Goal: Use online tool/utility: Utilize a website feature to perform a specific function

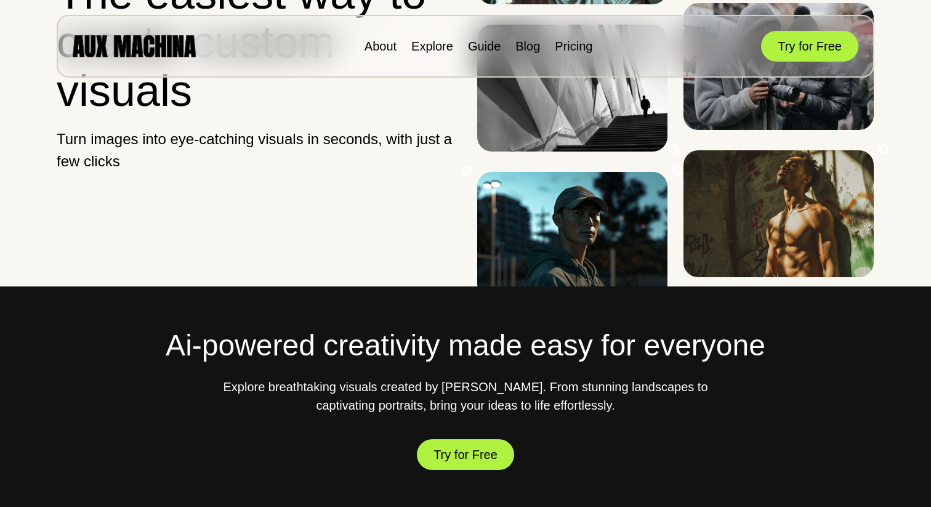
scroll to position [165, 0]
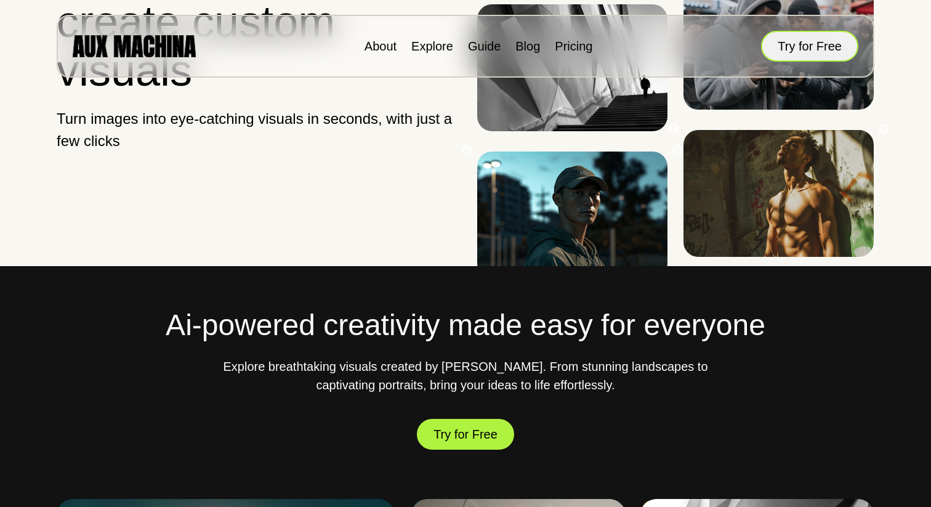
click at [820, 44] on button "Try for Free" at bounding box center [809, 46] width 97 height 31
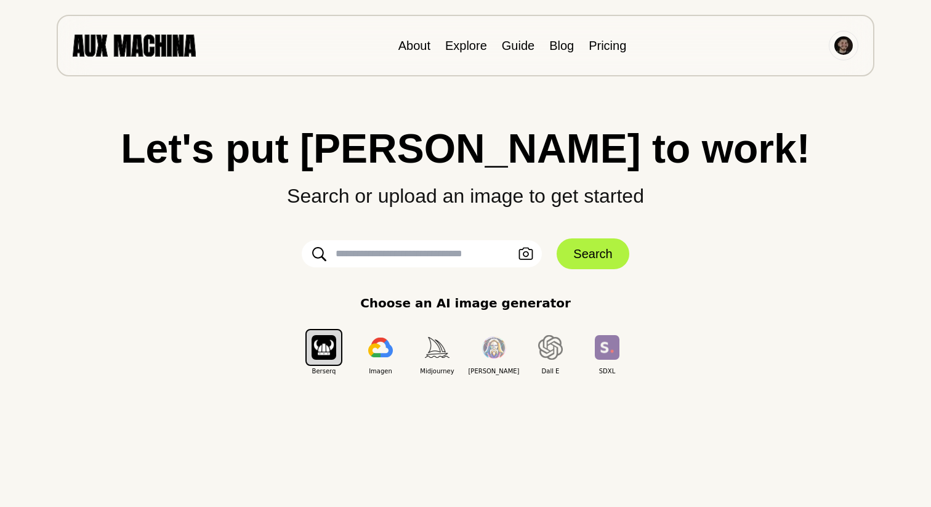
click at [407, 261] on input "text" at bounding box center [422, 253] width 240 height 27
click at [526, 260] on button "Upload an Image" at bounding box center [526, 254] width 20 height 18
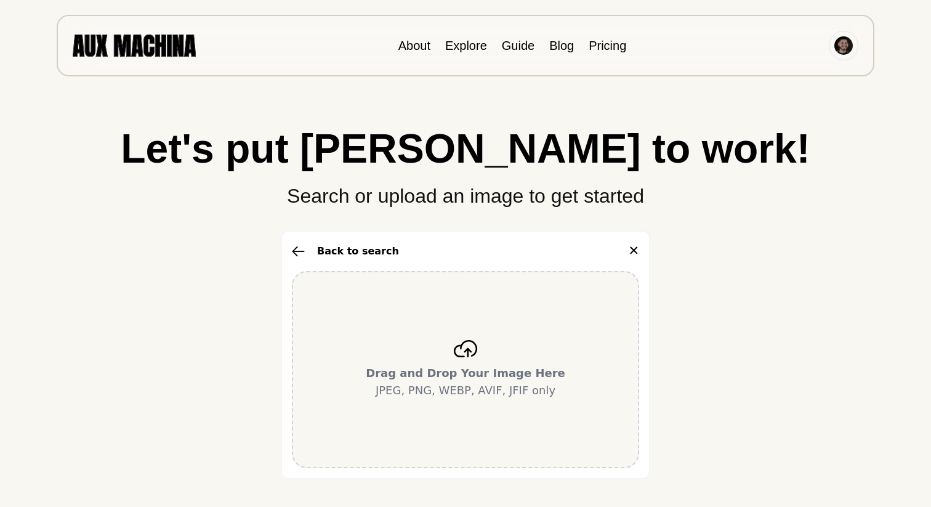
click at [464, 348] on icon at bounding box center [465, 348] width 25 height 17
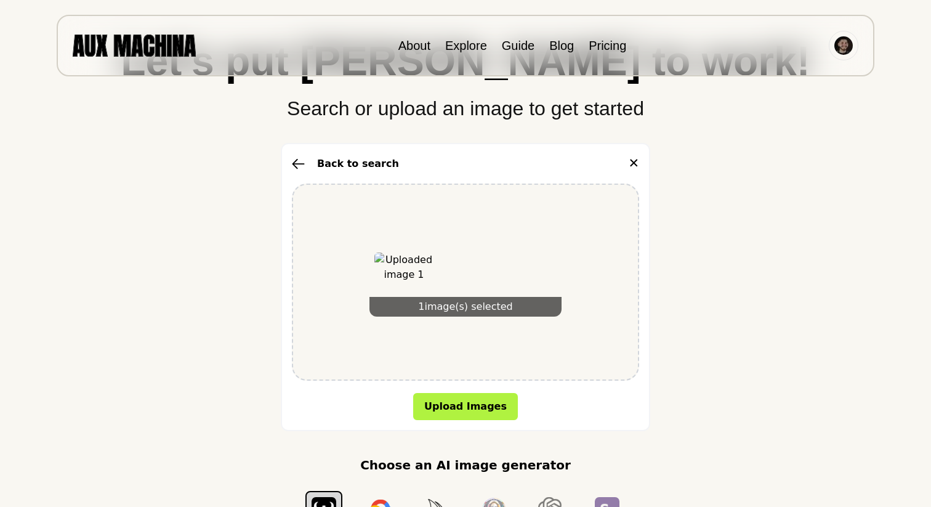
scroll to position [89, 0]
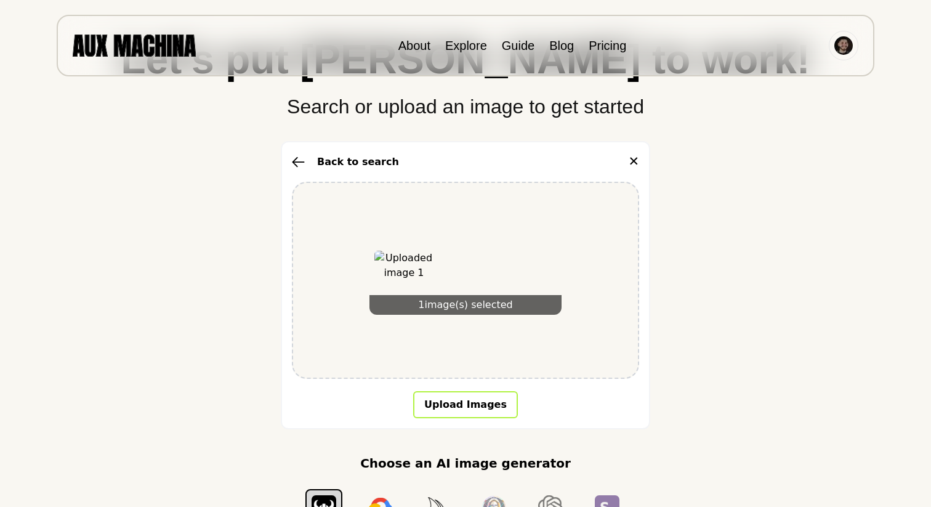
click at [464, 397] on button "Upload Images" at bounding box center [465, 404] width 105 height 27
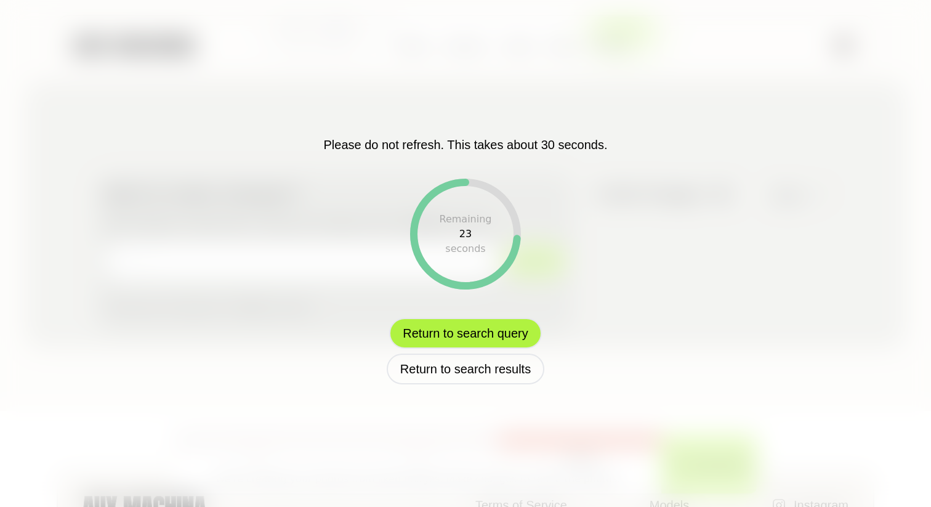
click at [475, 332] on button "Return to search query" at bounding box center [465, 333] width 152 height 31
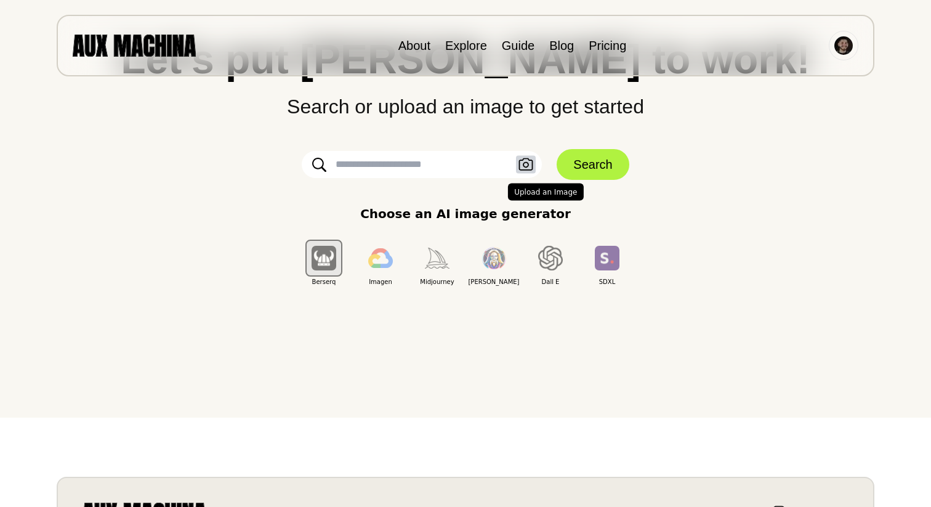
click at [529, 163] on icon "button" at bounding box center [525, 164] width 15 height 13
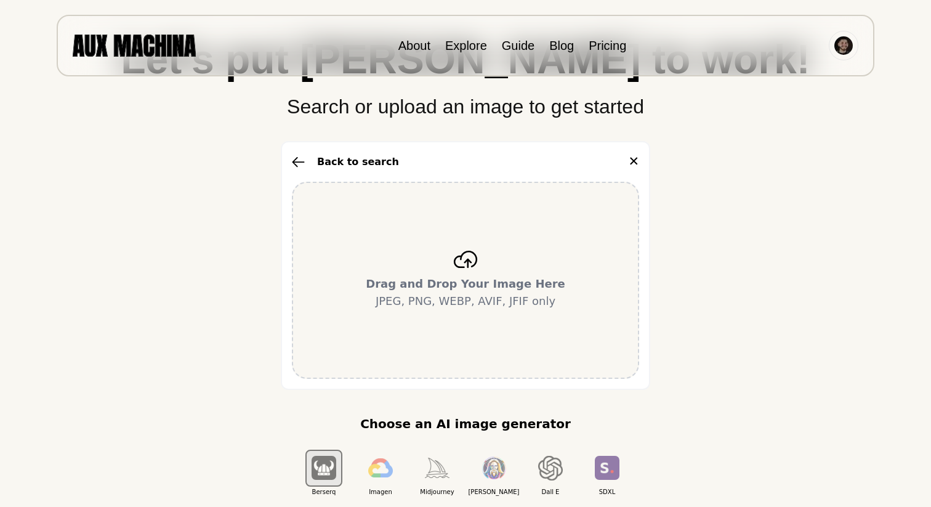
click at [457, 303] on p "Drag and Drop Your Image Here JPEG, PNG, WEBP, AVIF, JFIF only" at bounding box center [465, 292] width 199 height 34
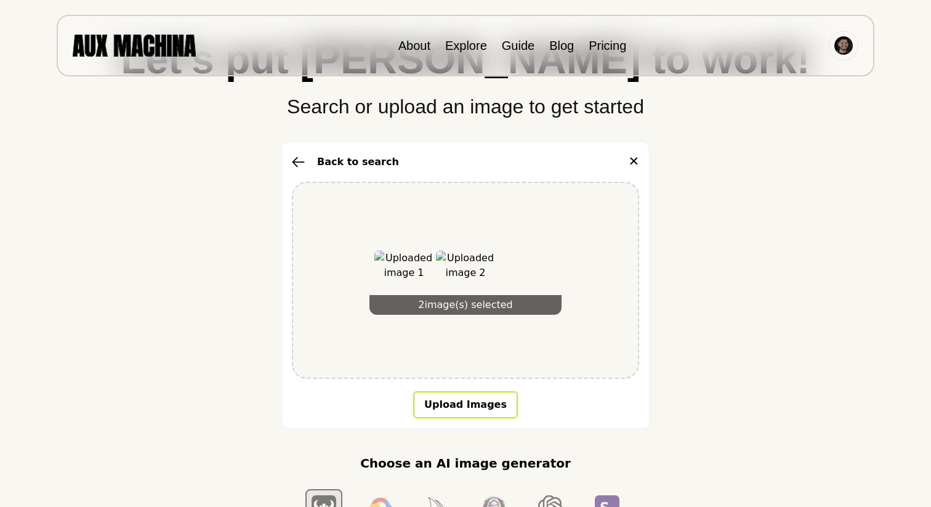
click at [479, 399] on button "Upload Images" at bounding box center [465, 404] width 105 height 27
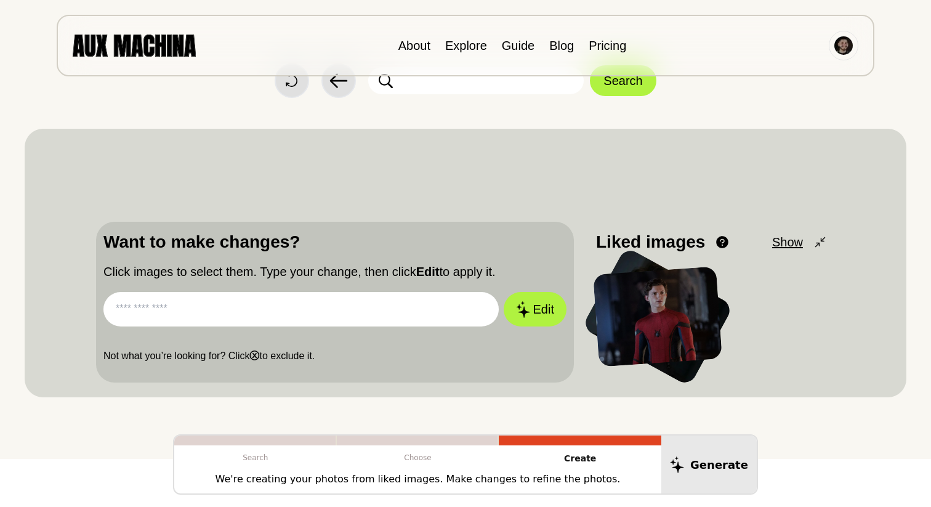
scroll to position [45, 0]
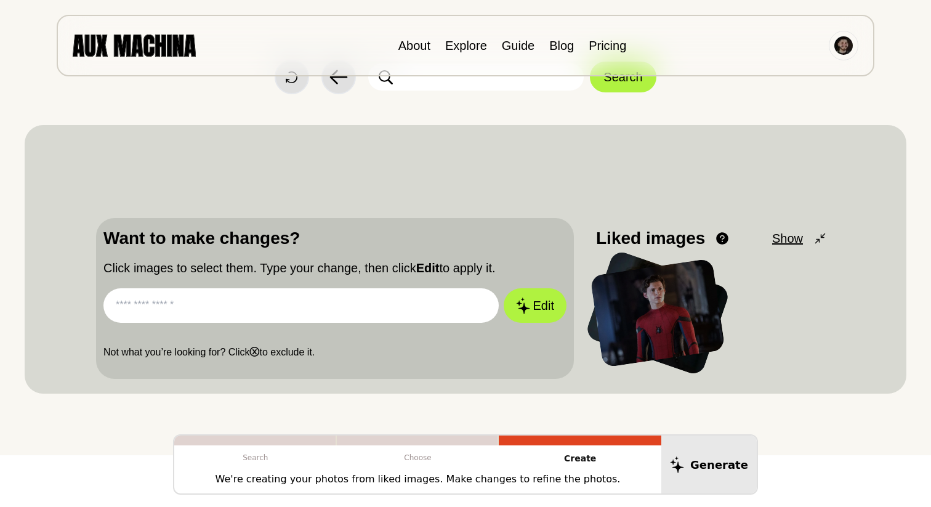
click at [439, 308] on input "text" at bounding box center [300, 305] width 395 height 34
click at [642, 294] on div at bounding box center [657, 313] width 135 height 110
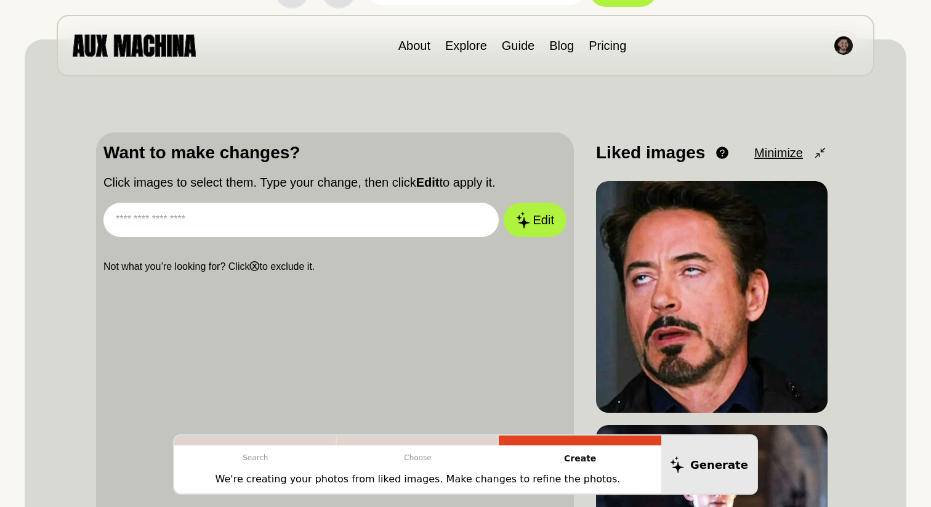
scroll to position [135, 0]
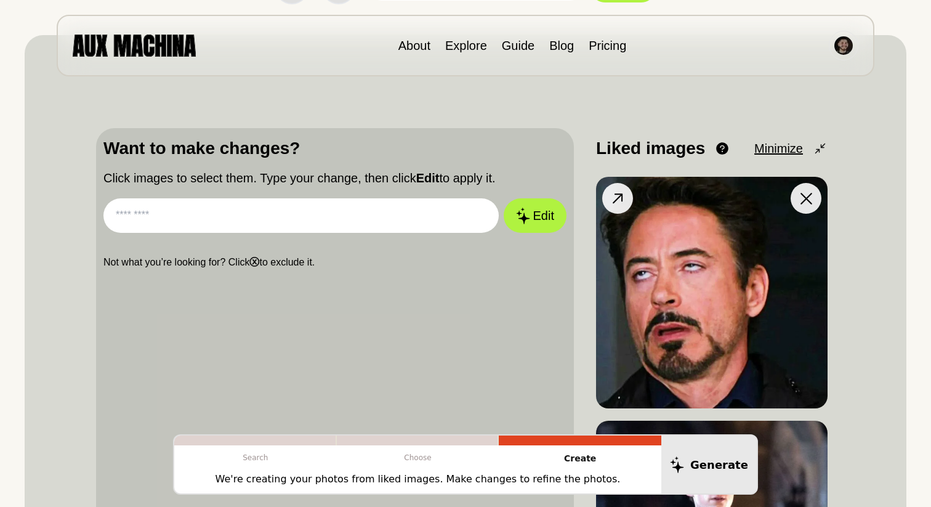
click at [616, 193] on icon at bounding box center [618, 199] width 18 height 18
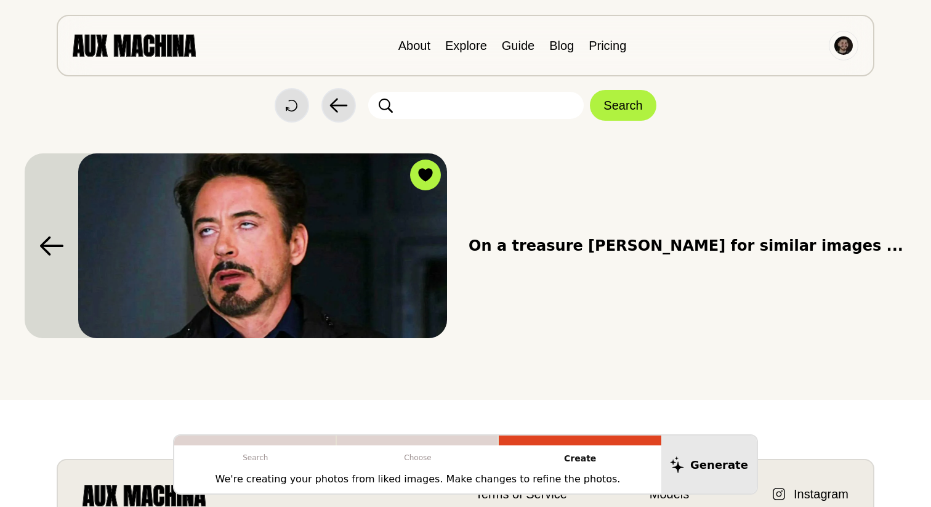
scroll to position [0, 0]
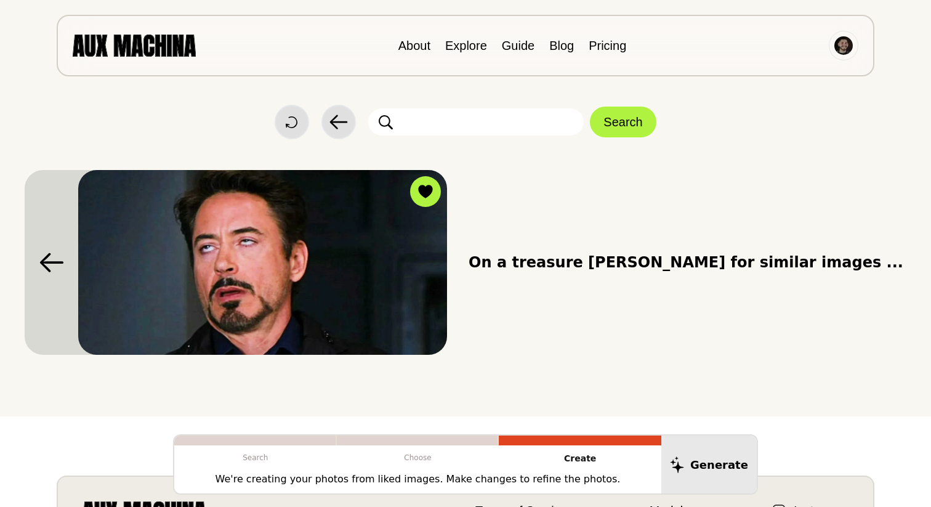
click at [584, 260] on span "On a treasure [PERSON_NAME] for similar images ..." at bounding box center [686, 262] width 435 height 22
click at [58, 267] on icon at bounding box center [51, 262] width 25 height 20
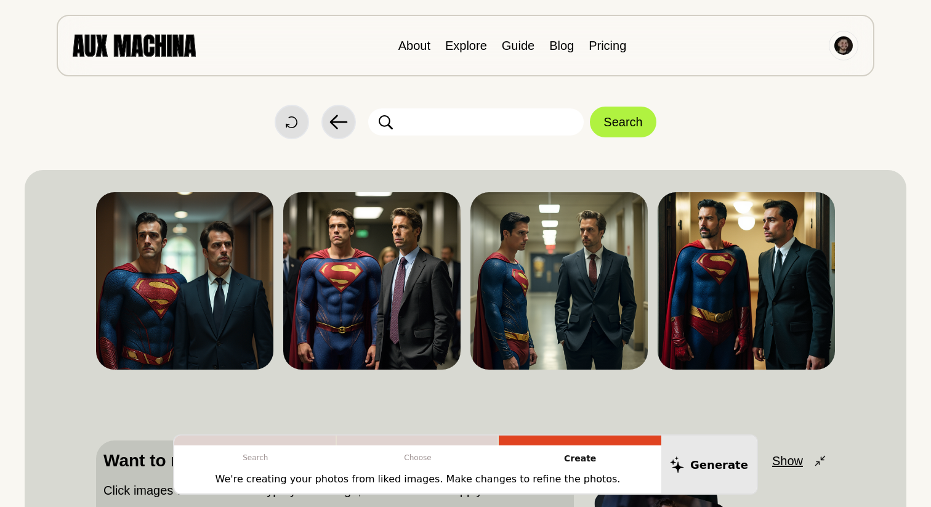
paste input "**********"
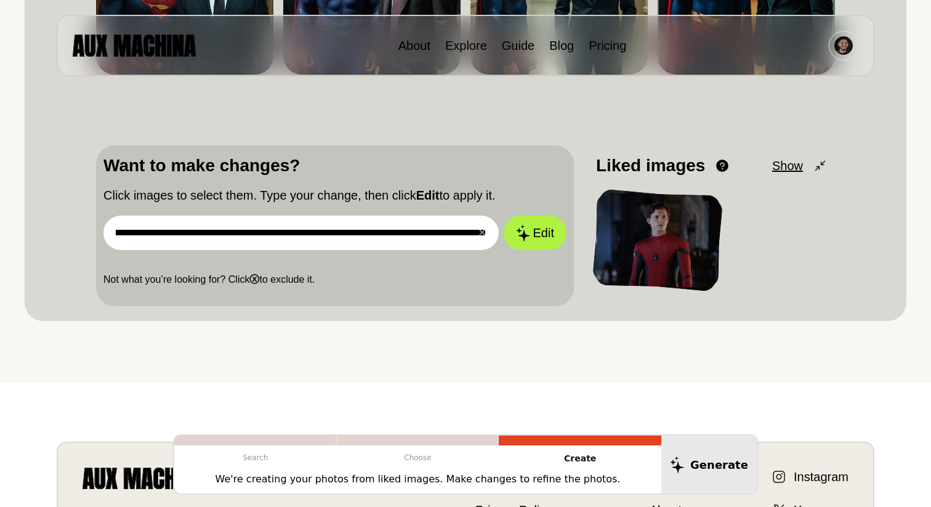
scroll to position [283, 0]
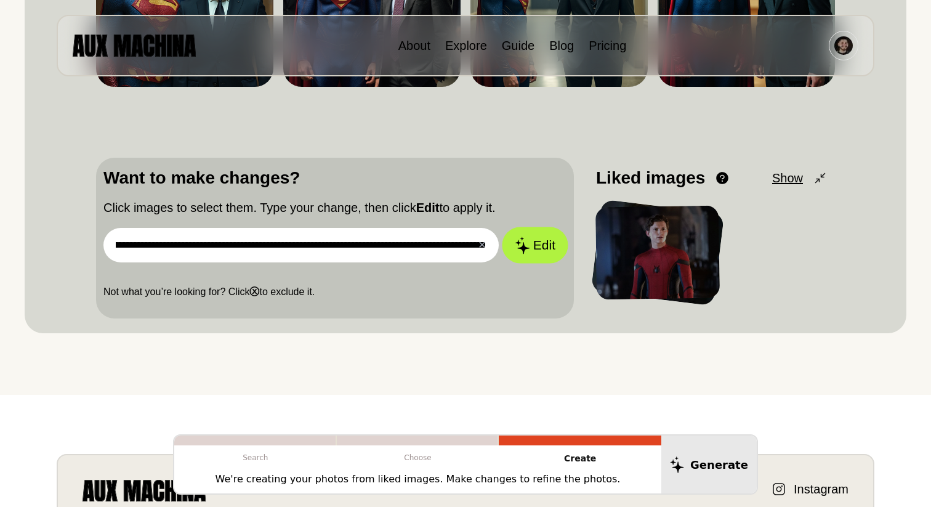
type input "**********"
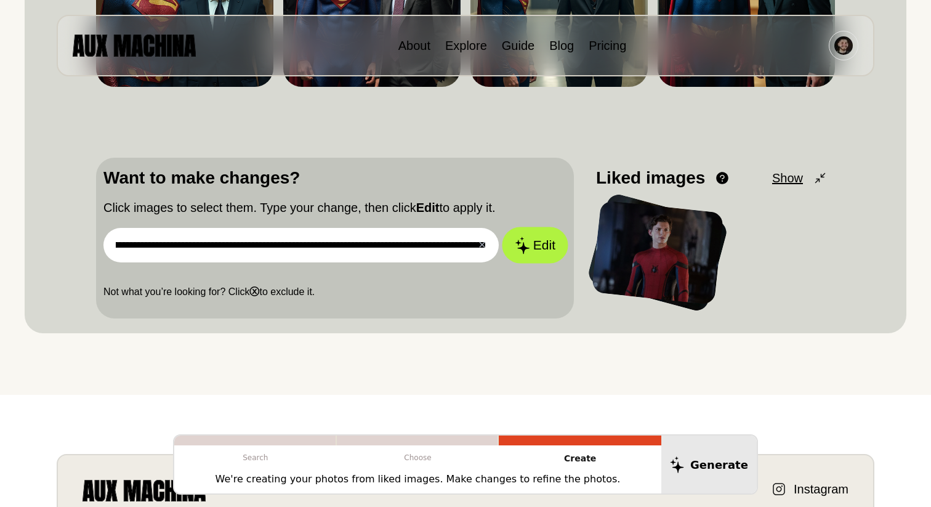
click at [528, 250] on icon at bounding box center [522, 244] width 15 height 17
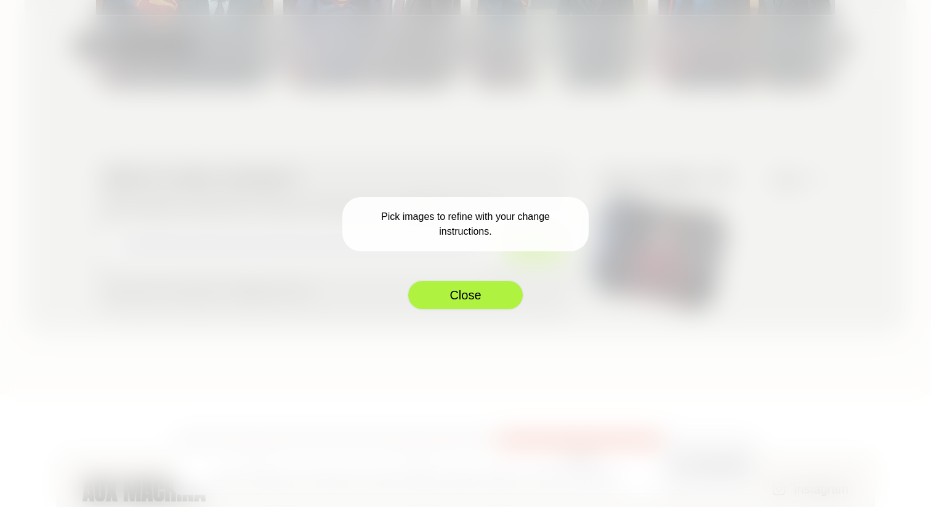
click at [479, 287] on button "Close" at bounding box center [465, 295] width 117 height 31
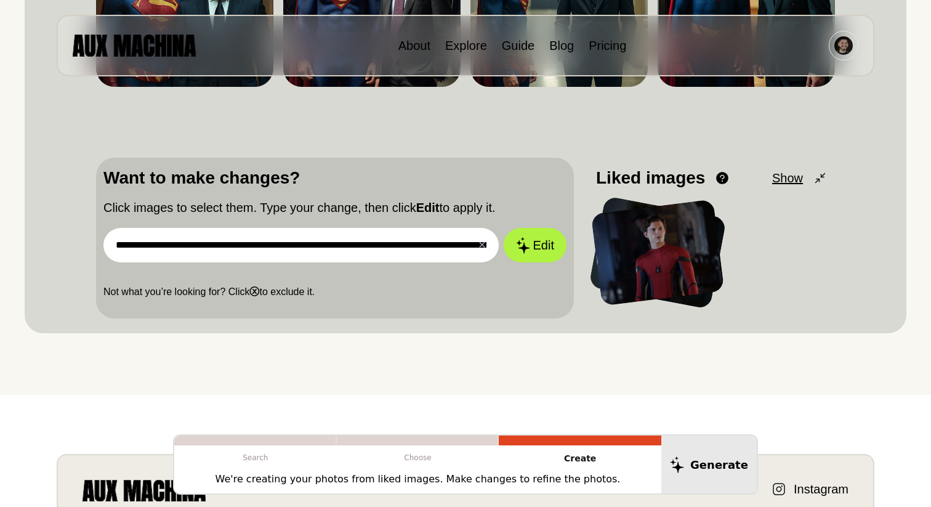
click at [651, 245] on div at bounding box center [657, 252] width 134 height 107
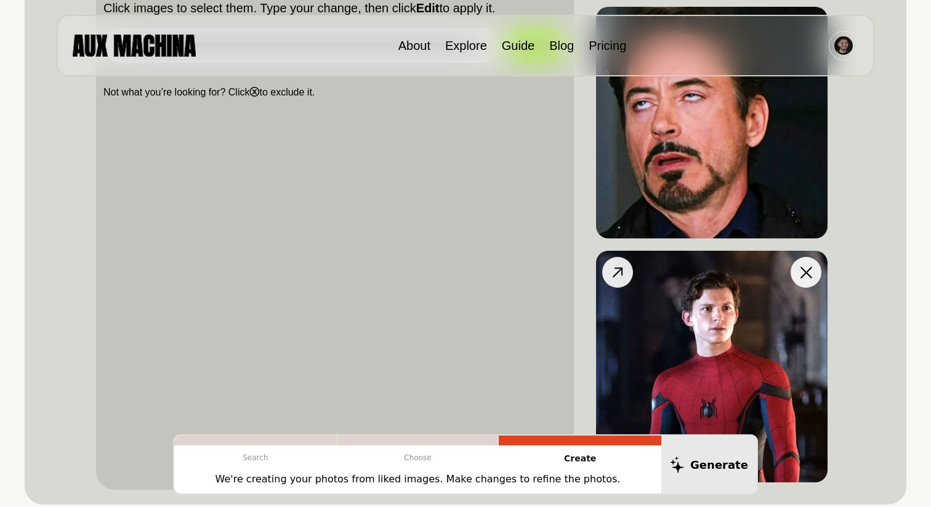
click at [613, 275] on icon at bounding box center [618, 272] width 18 height 18
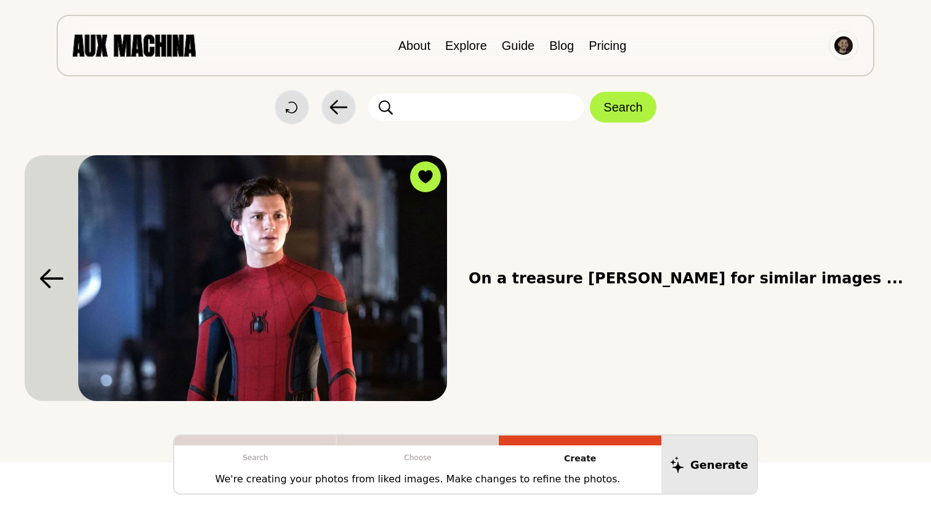
scroll to position [5, 0]
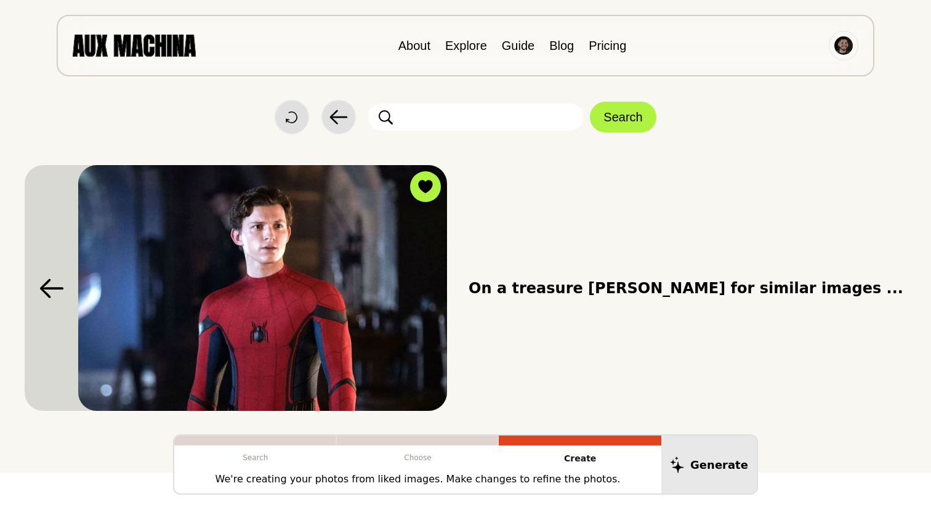
click at [446, 126] on input "text" at bounding box center [475, 116] width 215 height 27
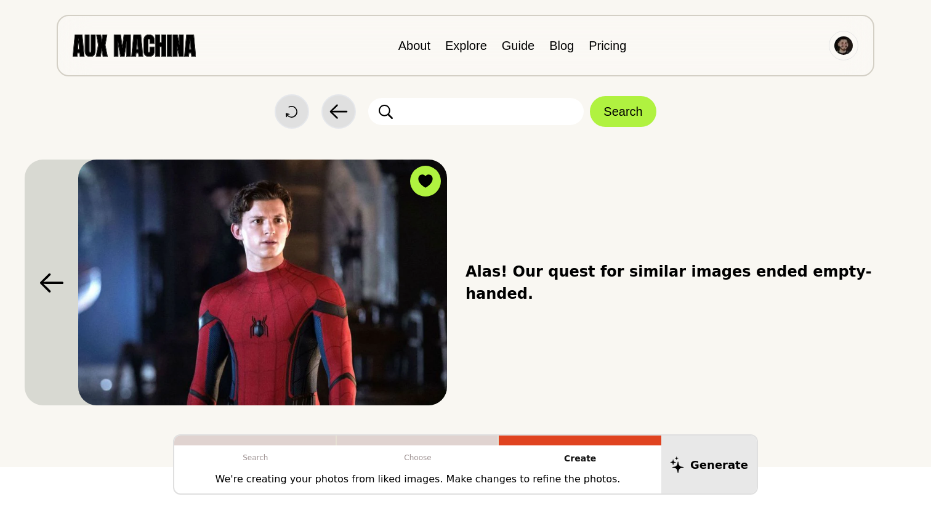
scroll to position [0, 0]
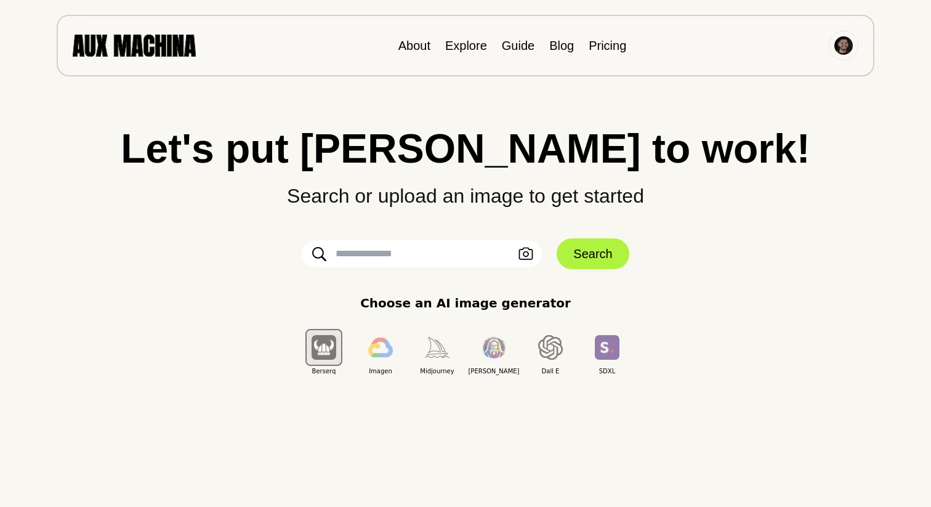
click at [411, 259] on input "text" at bounding box center [422, 253] width 240 height 27
paste input "**********"
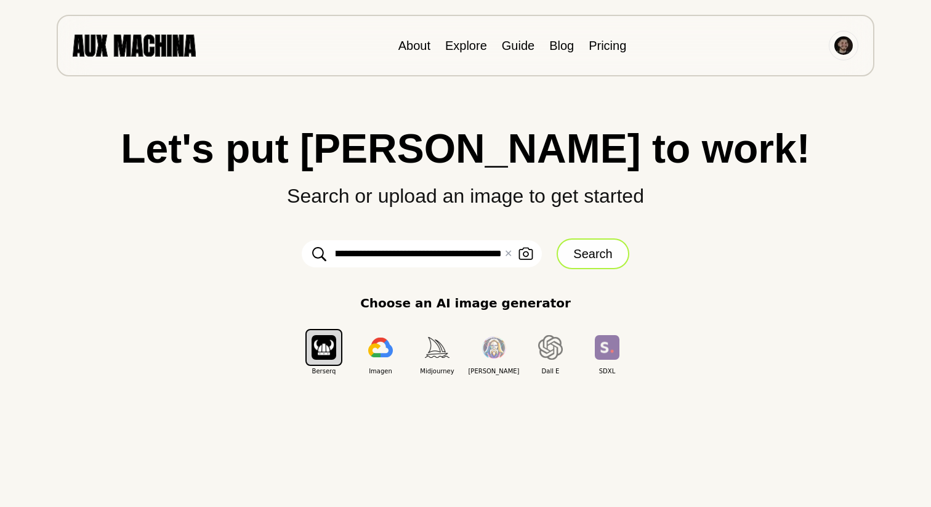
type input "**********"
drag, startPoint x: 574, startPoint y: 244, endPoint x: 464, endPoint y: 217, distance: 112.7
click at [464, 217] on div "**********" at bounding box center [466, 251] width 882 height 247
click at [521, 255] on icon "button" at bounding box center [525, 253] width 15 height 13
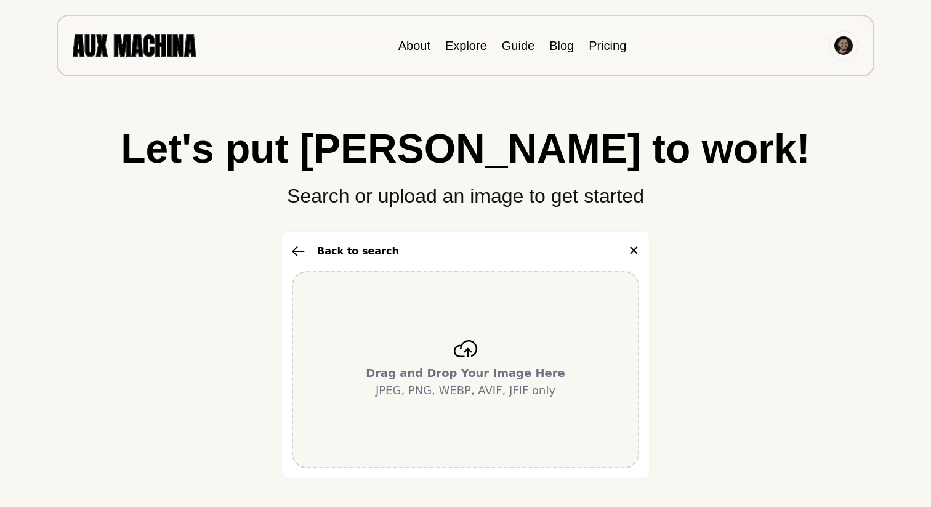
click at [475, 327] on div "Drag and Drop Your Image Here JPEG, PNG, WEBP, AVIF, JFIF only" at bounding box center [465, 369] width 347 height 197
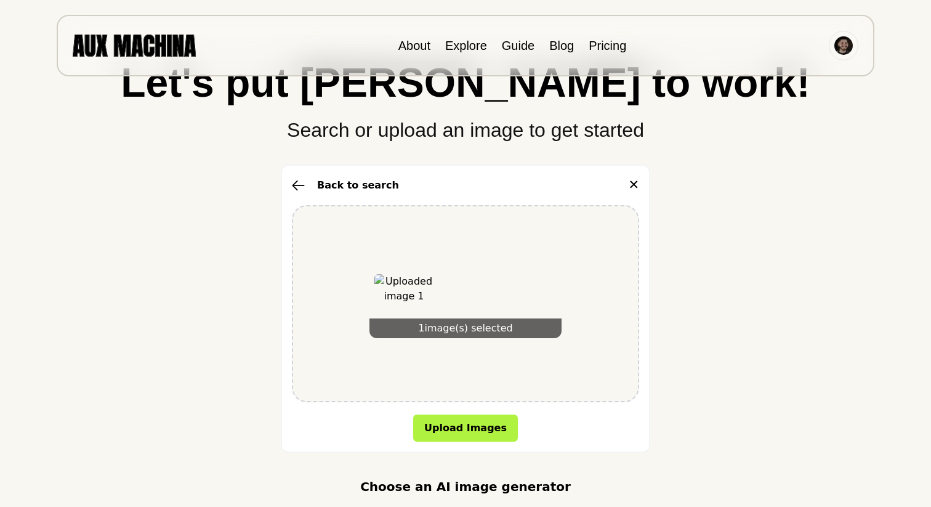
scroll to position [110, 0]
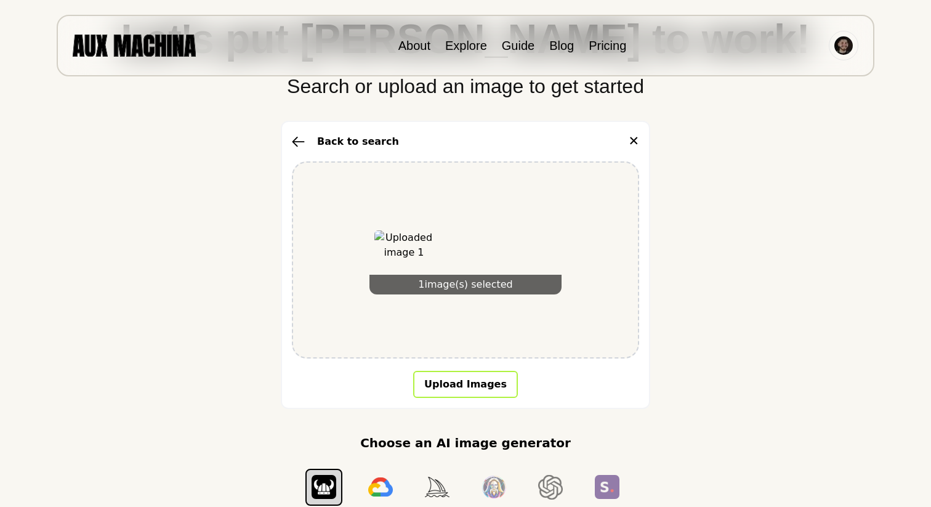
click at [464, 388] on button "Upload Images" at bounding box center [465, 384] width 105 height 27
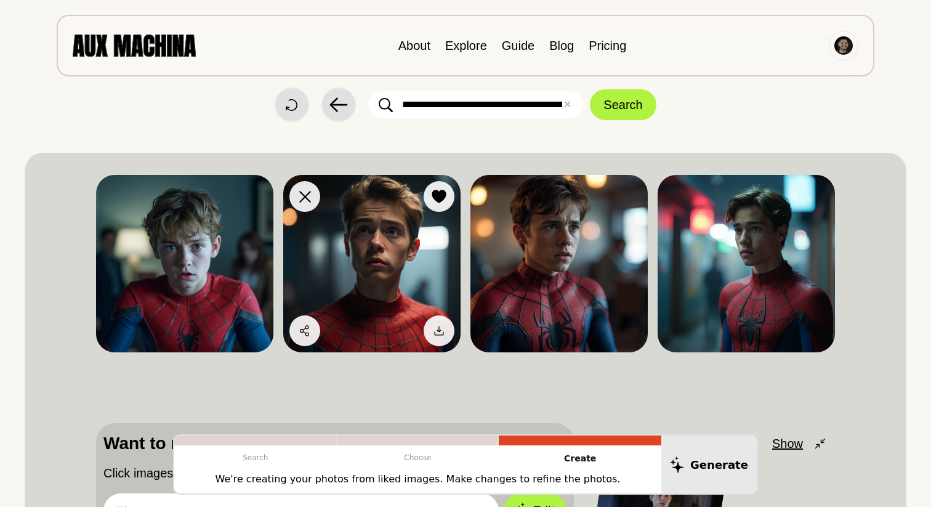
scroll to position [10, 0]
